Goal: Task Accomplishment & Management: Manage account settings

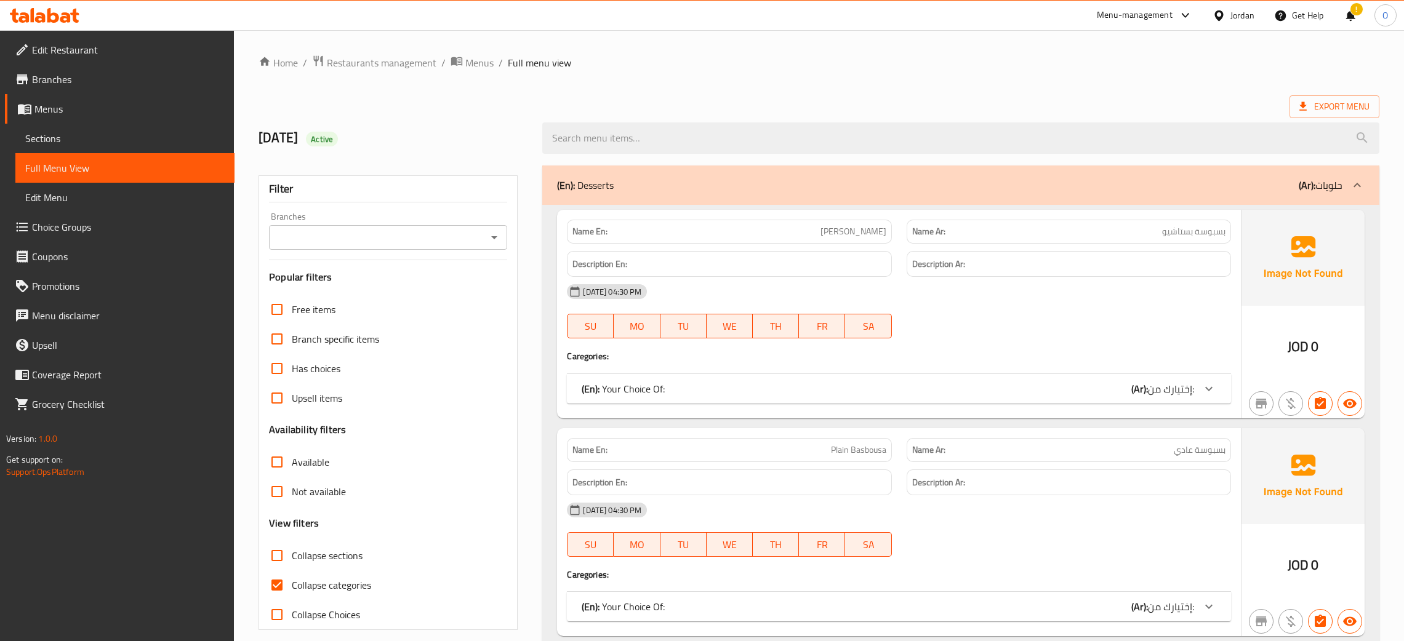
scroll to position [84194, 0]
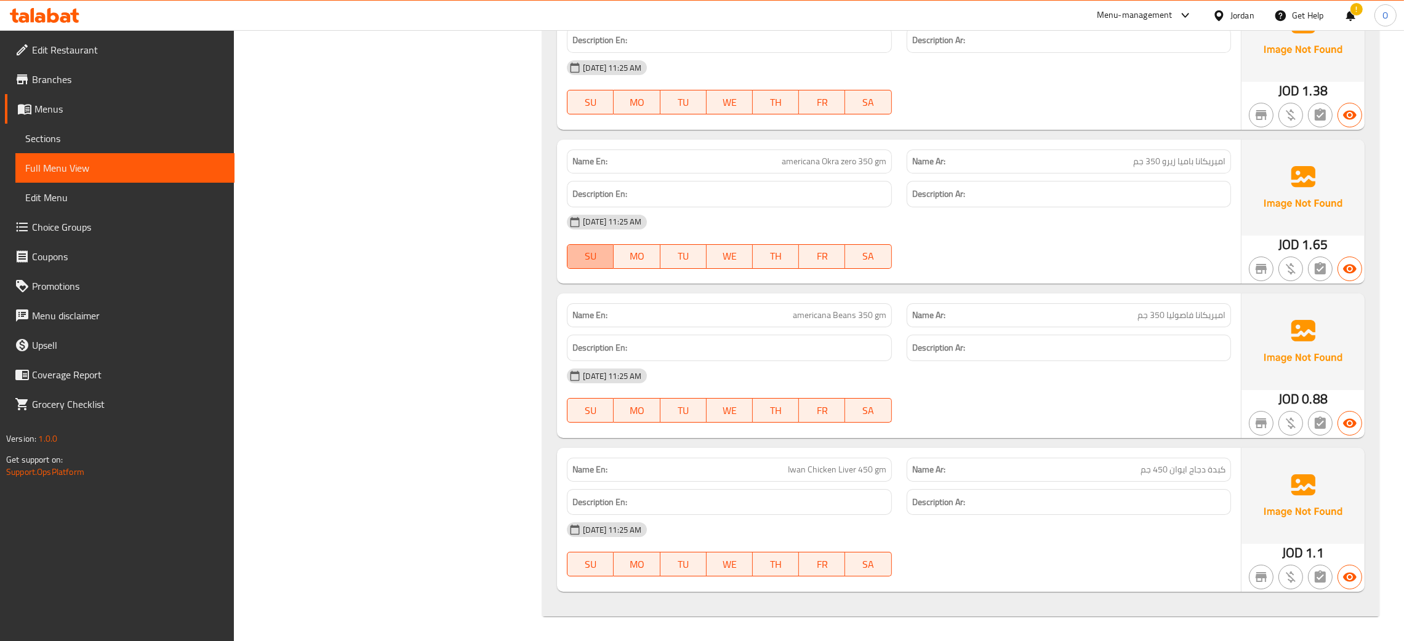
drag, startPoint x: 586, startPoint y: 251, endPoint x: 512, endPoint y: 266, distance: 75.9
click at [568, 246] on button "SU" at bounding box center [590, 256] width 47 height 25
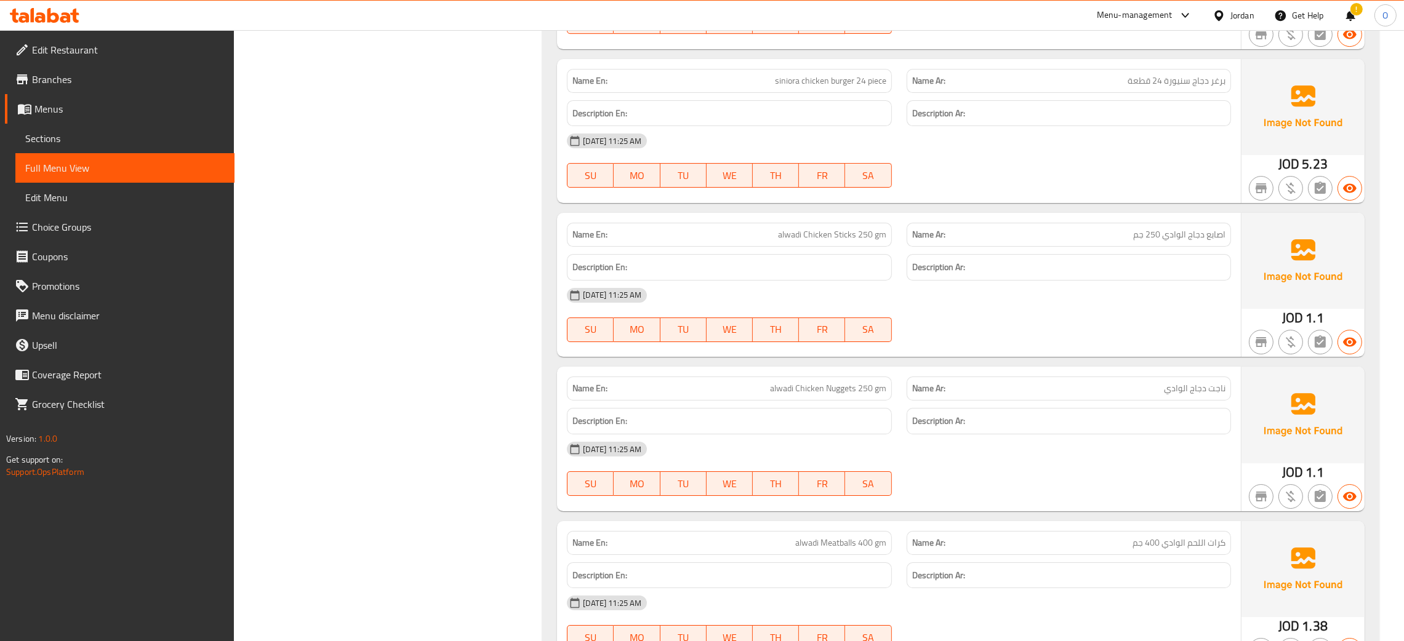
scroll to position [82809, 0]
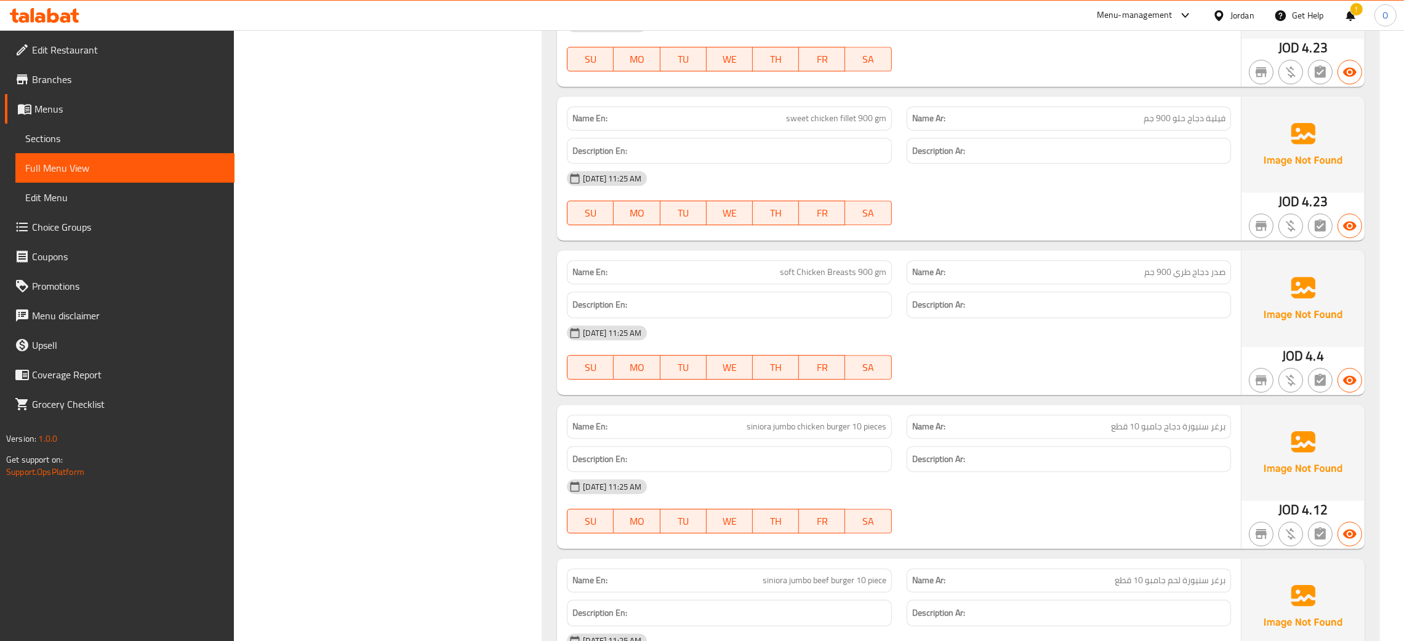
scroll to position [0, 0]
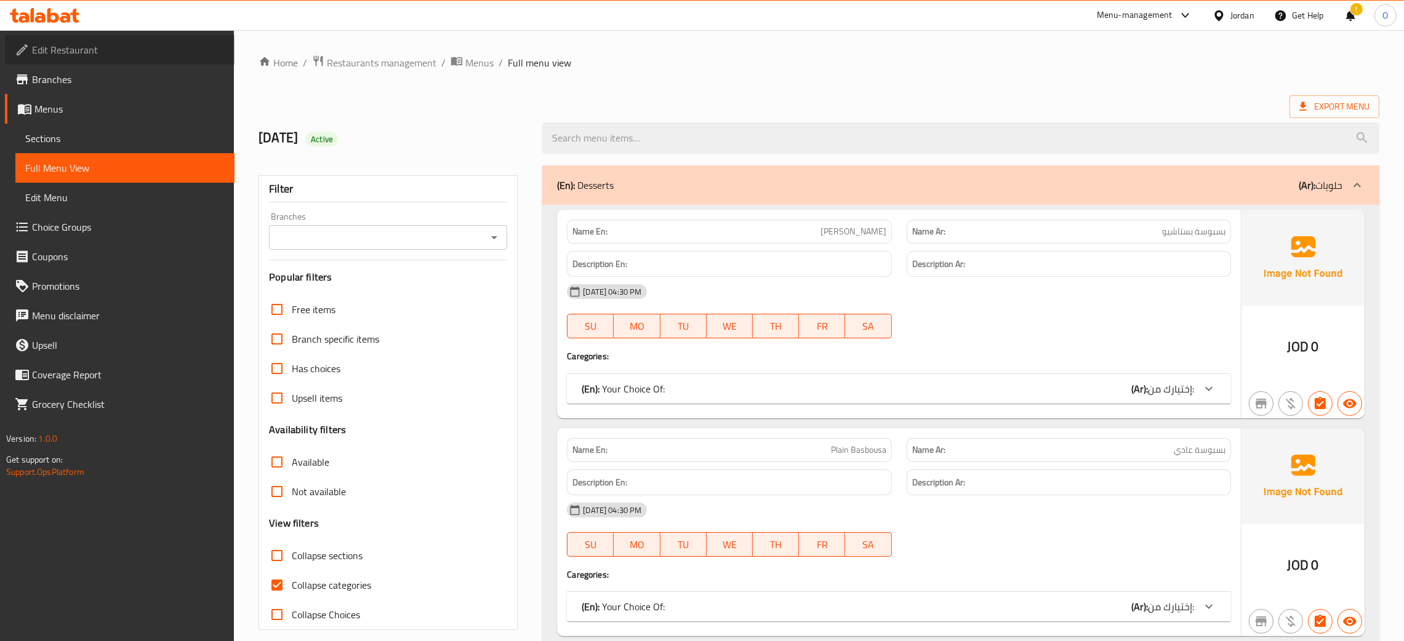
click at [70, 54] on span "Edit Restaurant" at bounding box center [128, 49] width 193 height 15
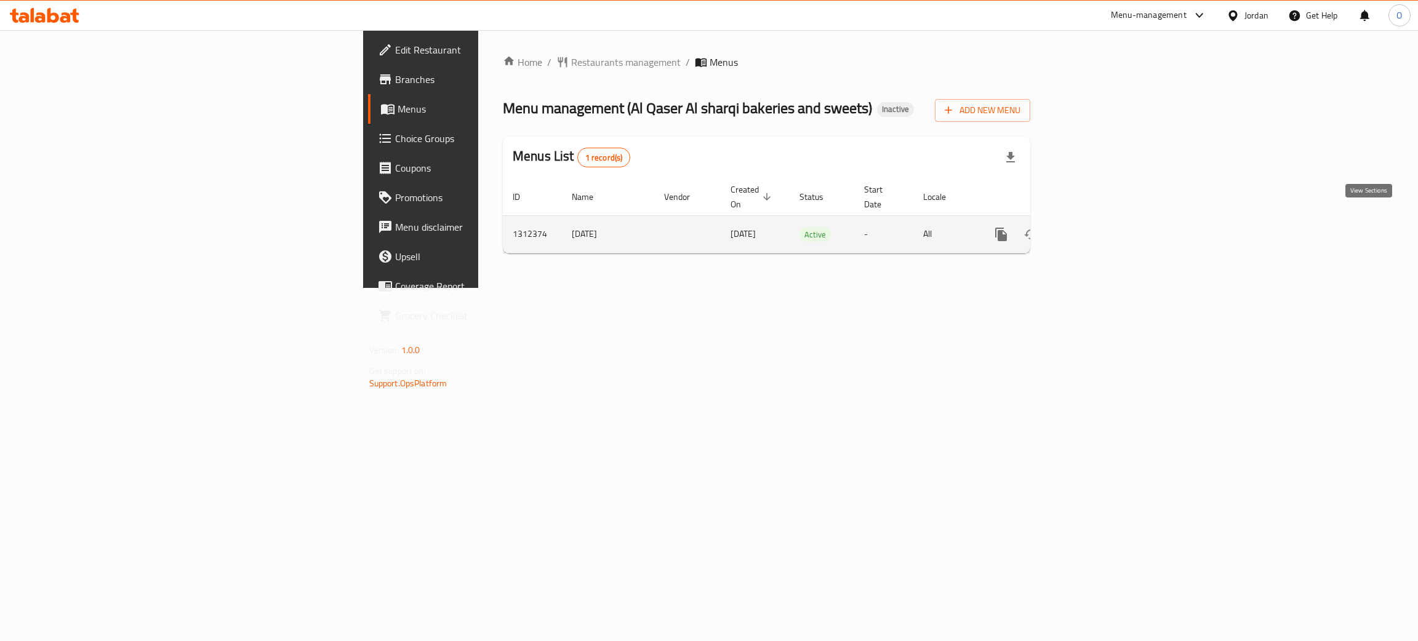
click at [1105, 228] on link "enhanced table" at bounding box center [1090, 235] width 30 height 30
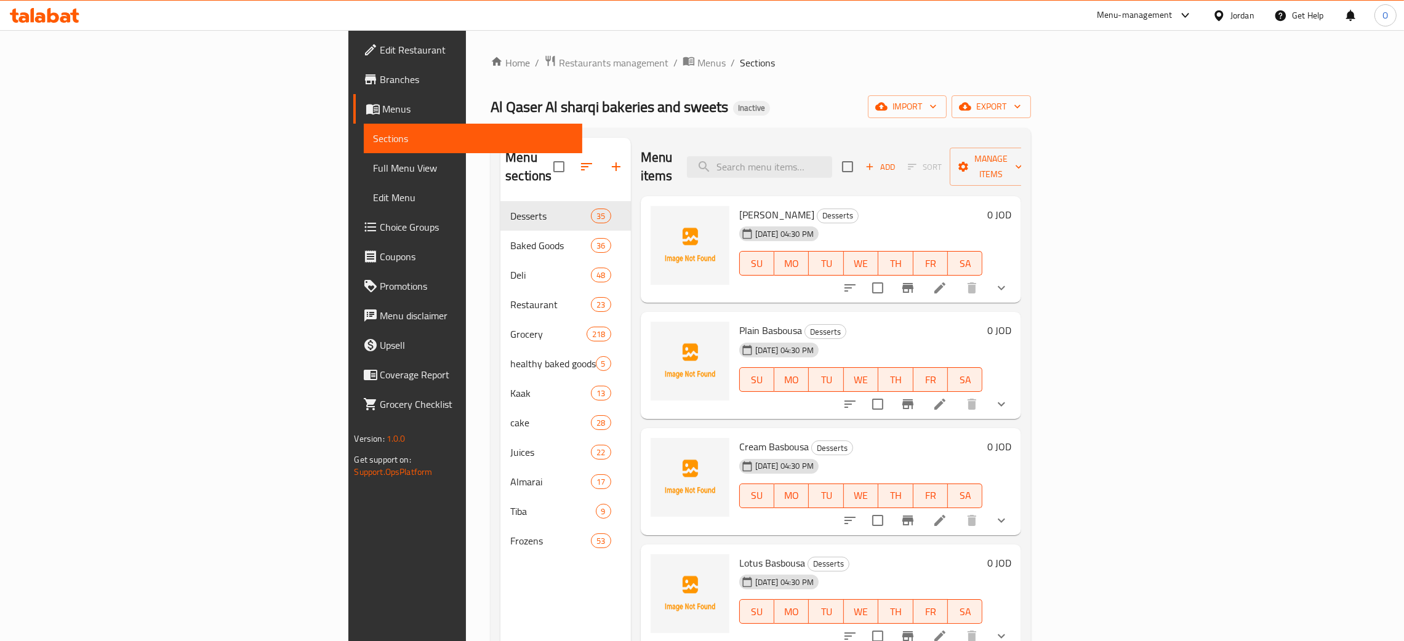
click at [374, 167] on span "Full Menu View" at bounding box center [473, 168] width 199 height 15
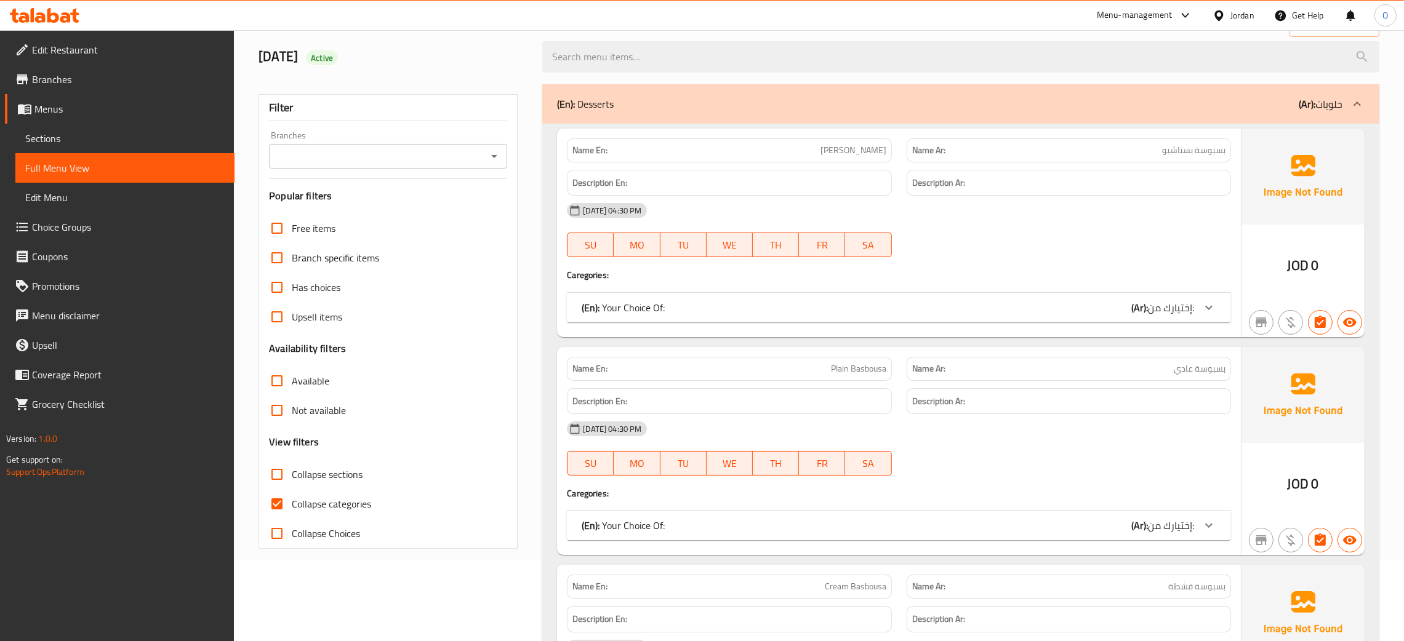
scroll to position [92, 0]
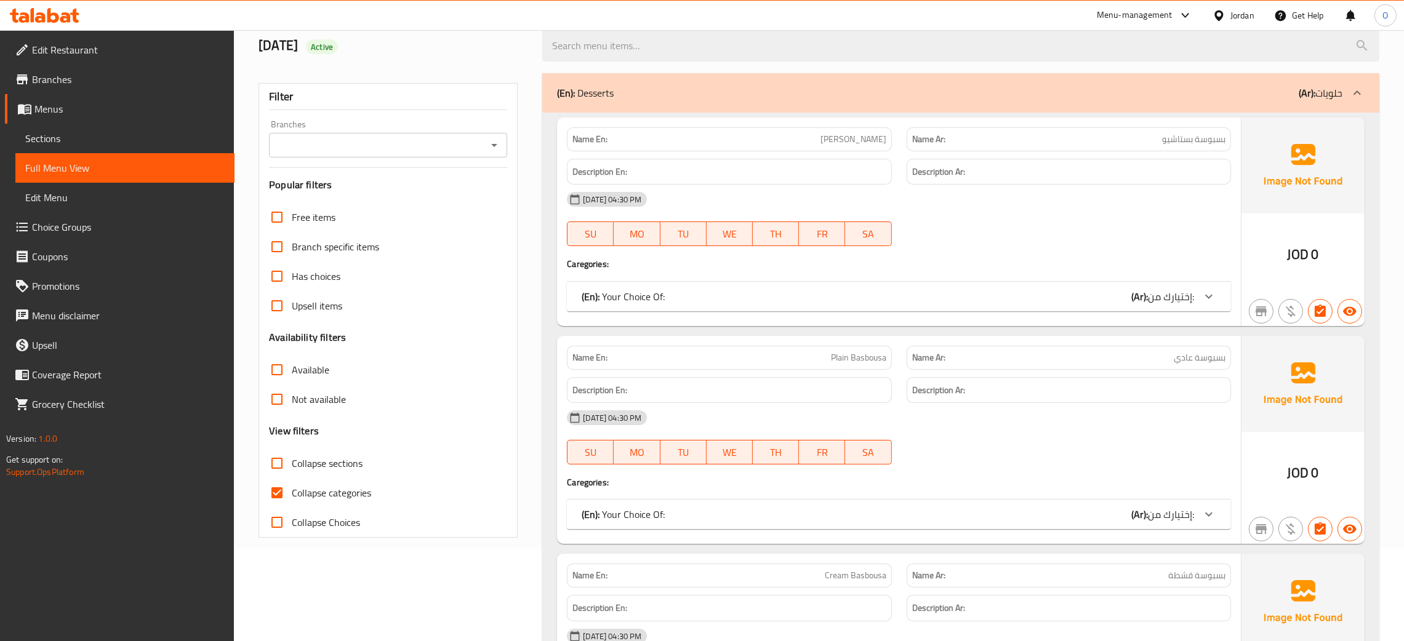
click at [278, 494] on input "Collapse categories" at bounding box center [277, 493] width 30 height 30
checkbox input "false"
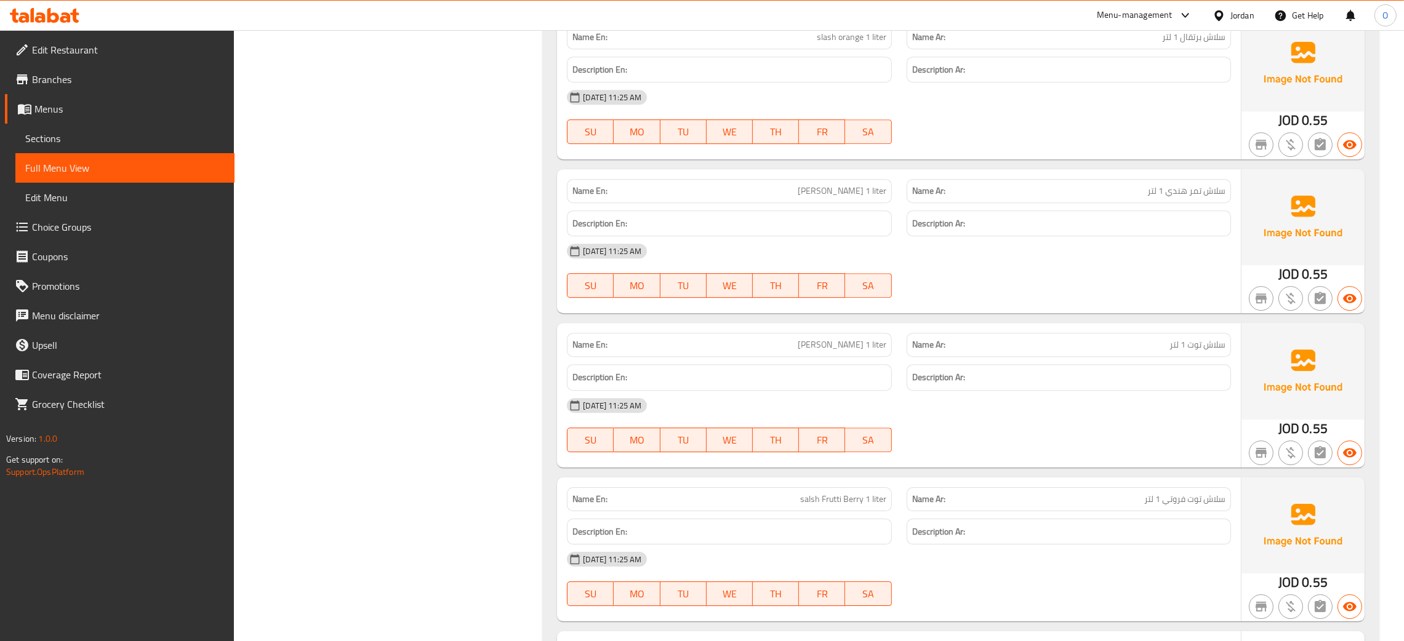
scroll to position [82966, 0]
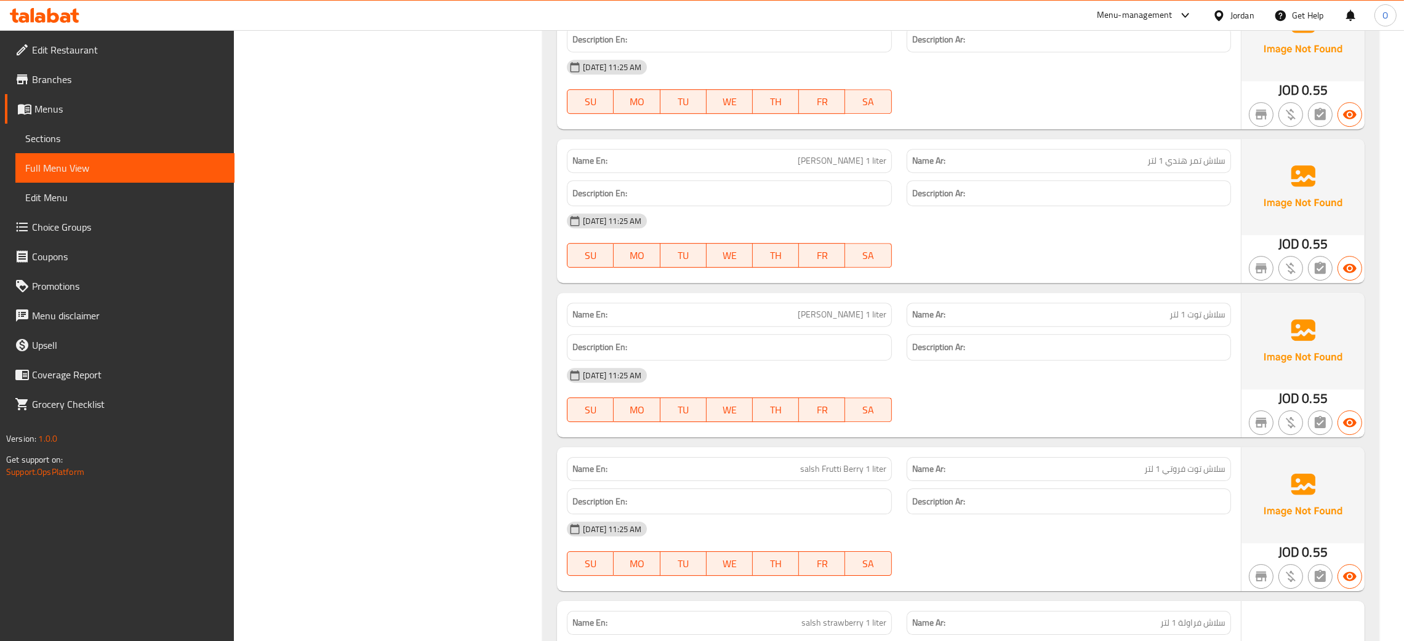
click at [1219, 14] on span "سلاش برتقال 1 لتر" at bounding box center [1193, 7] width 63 height 13
copy span "سلاش"
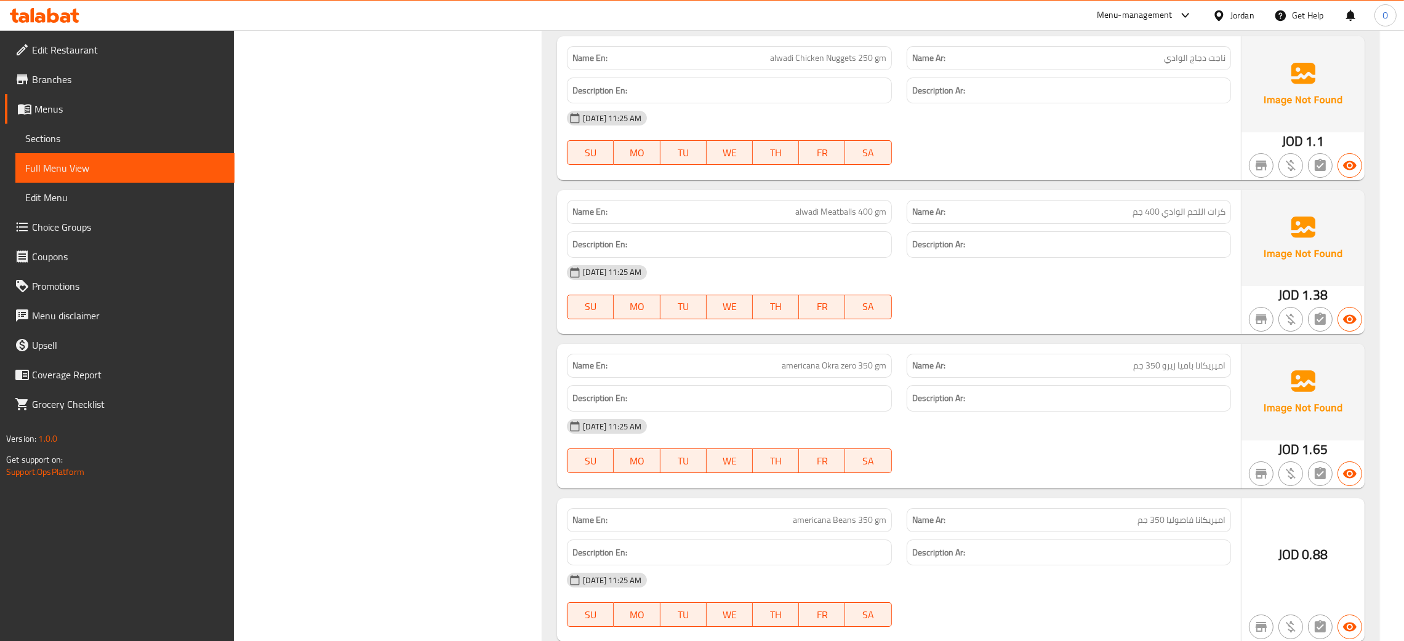
drag, startPoint x: 1164, startPoint y: 324, endPoint x: 1137, endPoint y: 326, distance: 27.8
click at [1137, 65] on p "Name Ar: ناجت دجاج الوادي" at bounding box center [1068, 58] width 313 height 13
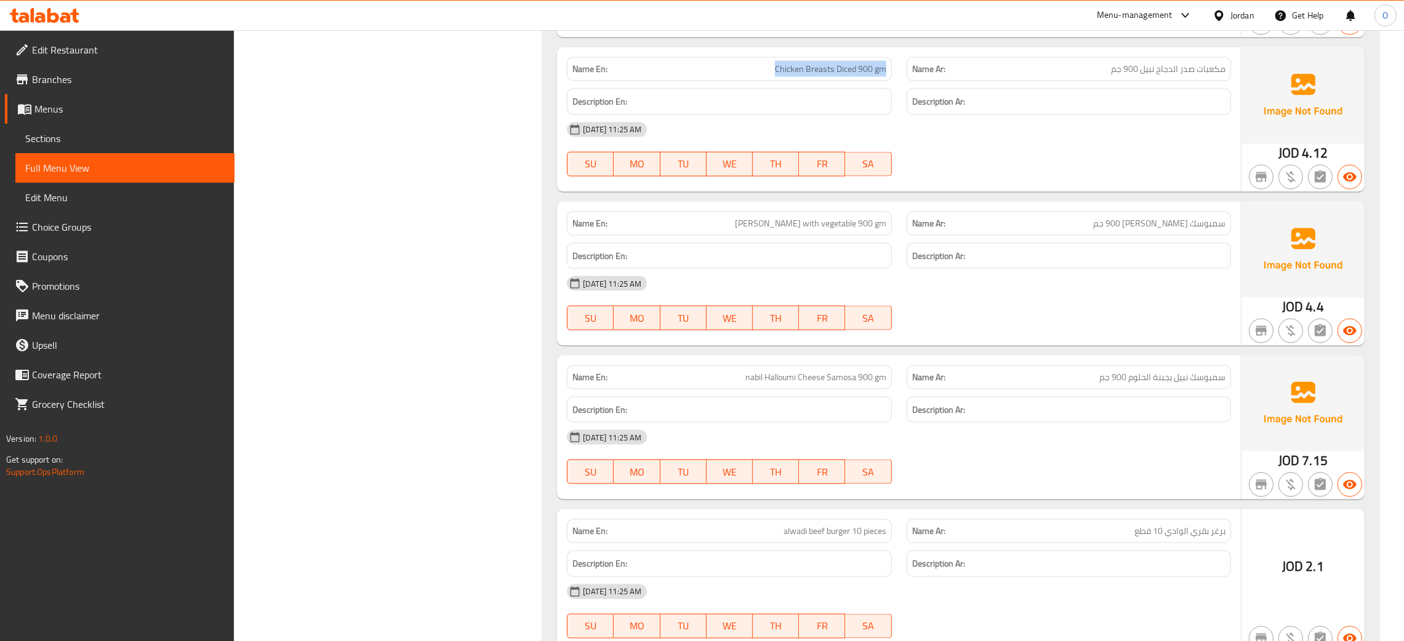
drag, startPoint x: 776, startPoint y: 321, endPoint x: 884, endPoint y: 320, distance: 107.7
click at [884, 76] on span "Chicken Breasts Diced 900 gm" at bounding box center [830, 69] width 111 height 13
drag, startPoint x: 1153, startPoint y: 319, endPoint x: 1143, endPoint y: 320, distance: 10.5
click at [1143, 76] on span "مكعبات صدر الدجاج نبيل 900 جم" at bounding box center [1168, 69] width 114 height 13
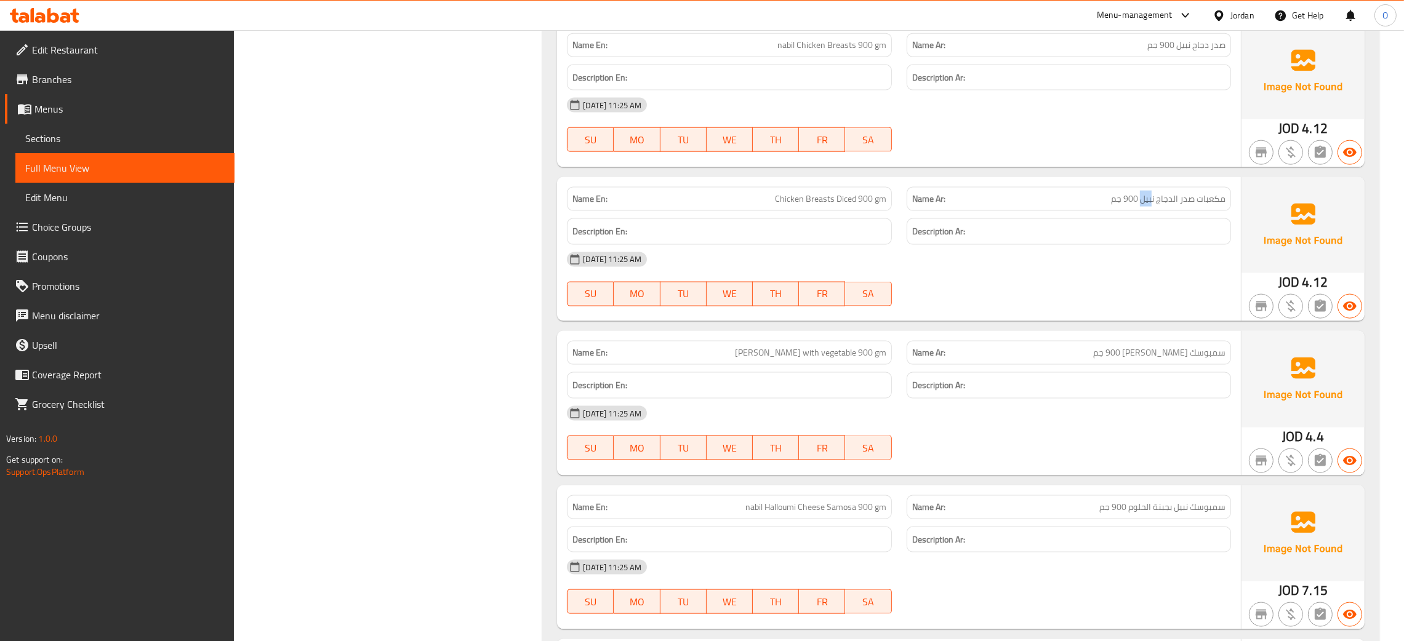
click at [1243, 22] on div "Jordan" at bounding box center [1233, 16] width 62 height 30
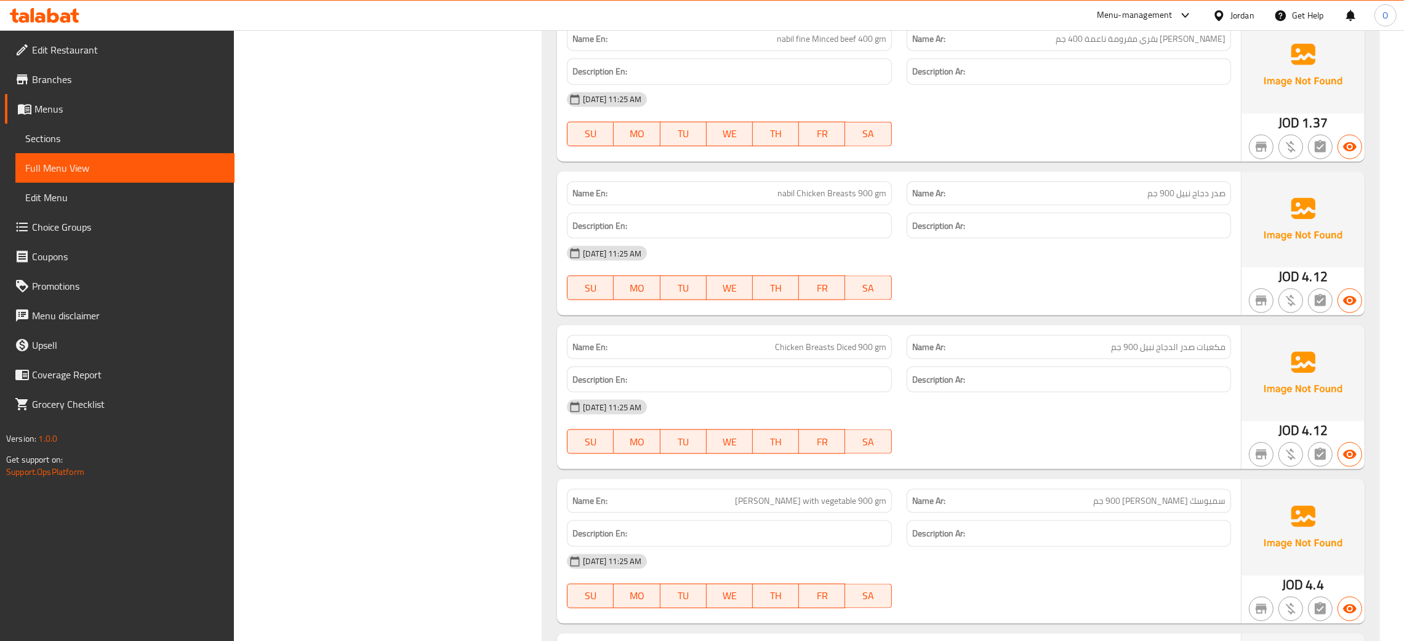
click at [1236, 14] on div "Jordan" at bounding box center [1242, 16] width 24 height 14
type input "eg"
click at [1129, 95] on div "Egypt" at bounding box center [1161, 98] width 185 height 28
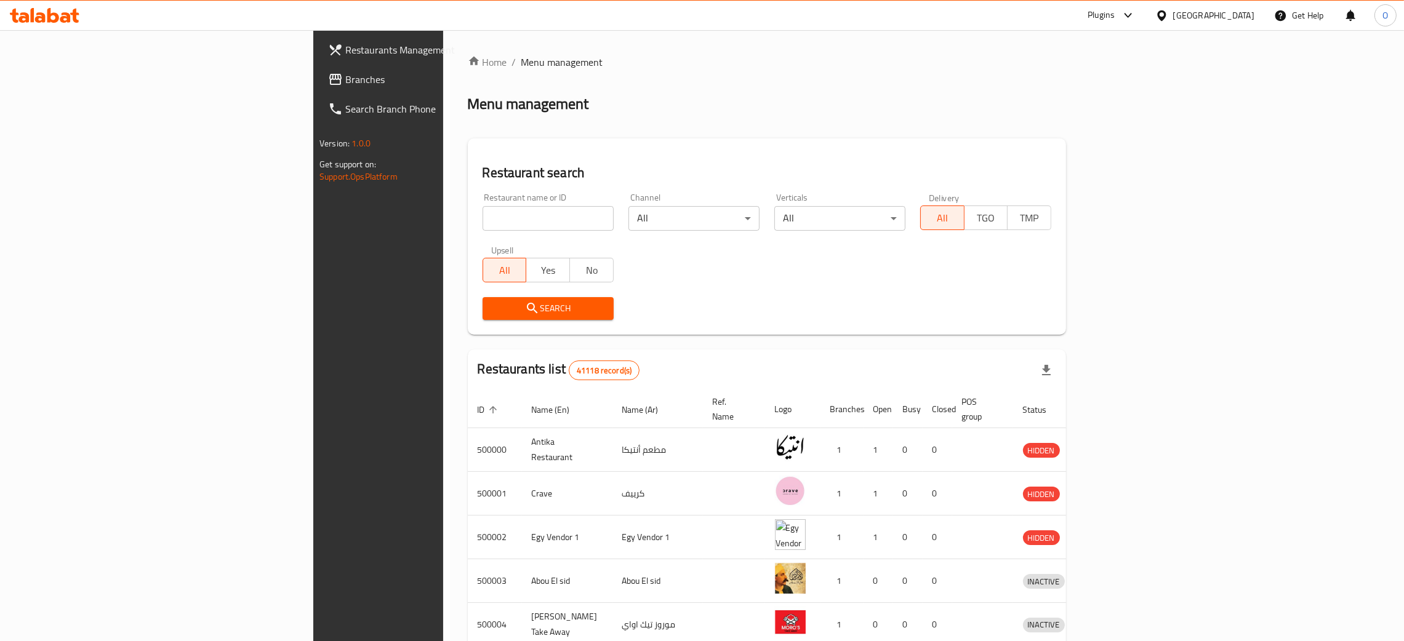
click at [482, 212] on input "search" at bounding box center [547, 218] width 131 height 25
paste input "ماركت الملوك"
type input "ماركت الملوك"
click button "Search" at bounding box center [547, 308] width 131 height 23
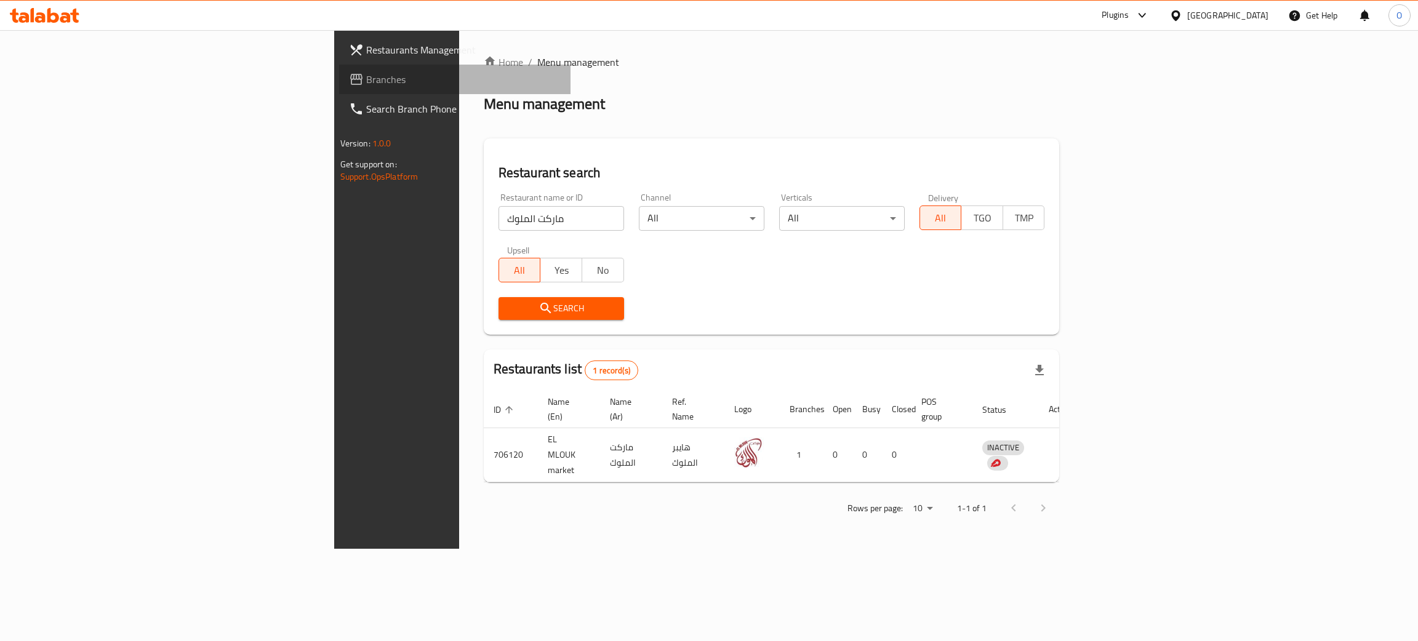
click at [366, 81] on span "Branches" at bounding box center [463, 79] width 195 height 15
